Goal: Task Accomplishment & Management: Use online tool/utility

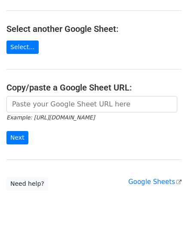
scroll to position [86, 0]
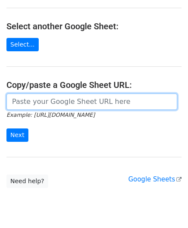
click at [39, 102] on input "url" at bounding box center [91, 101] width 171 height 16
paste input "[URL][DOMAIN_NAME]"
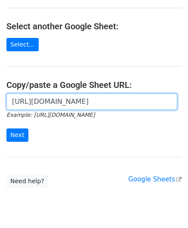
scroll to position [0, 193]
type input "[URL][DOMAIN_NAME]"
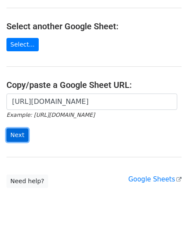
scroll to position [0, 0]
click at [22, 136] on input "Next" at bounding box center [17, 134] width 22 height 13
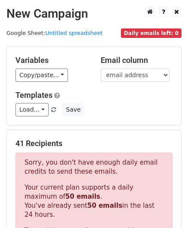
scroll to position [291, 0]
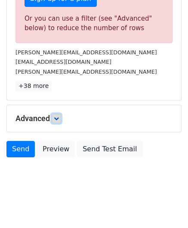
click at [58, 117] on icon at bounding box center [56, 118] width 5 height 5
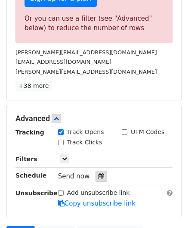
click at [99, 174] on icon at bounding box center [102, 176] width 6 height 6
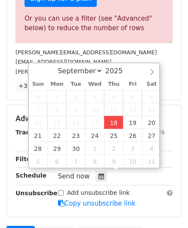
type input "[DATE] 12:00"
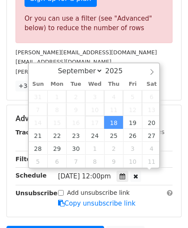
scroll to position [0, 0]
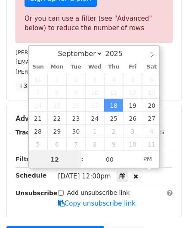
paste input "5"
type input "5"
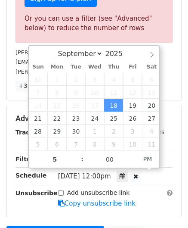
scroll to position [175, 0]
type input "[DATE] 17:00"
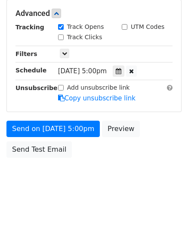
scroll to position [395, 0]
